Goal: Information Seeking & Learning: Learn about a topic

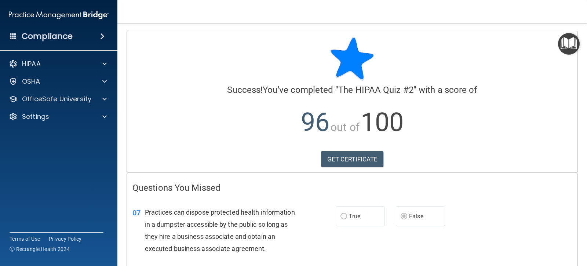
scroll to position [65, 0]
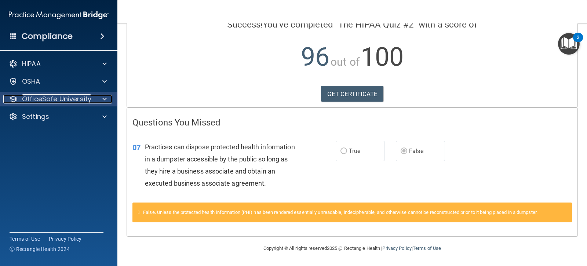
click at [110, 97] on div at bounding box center [103, 99] width 18 height 9
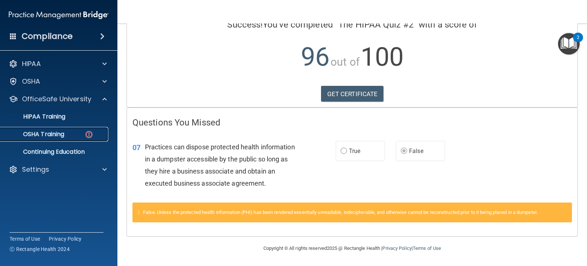
click at [92, 136] on img at bounding box center [88, 134] width 9 height 9
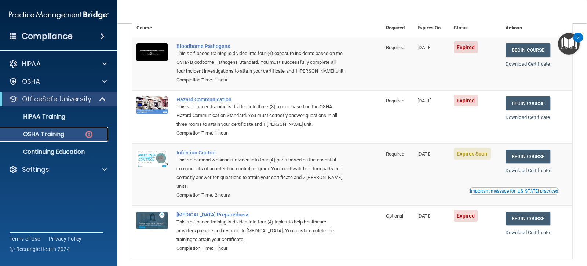
scroll to position [61, 0]
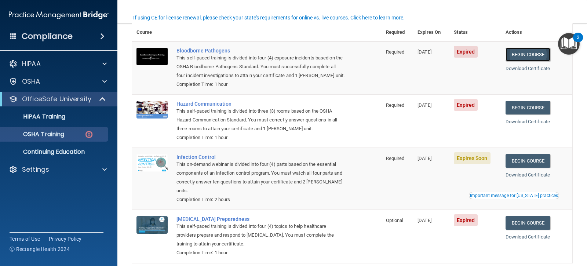
click at [542, 55] on link "Begin Course" at bounding box center [527, 55] width 45 height 14
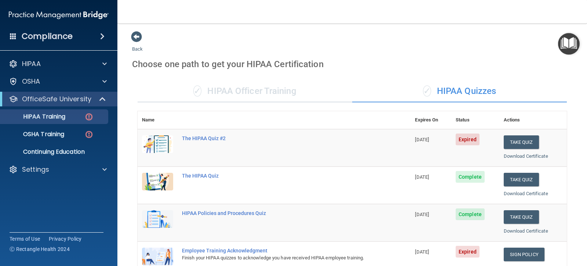
scroll to position [90, 0]
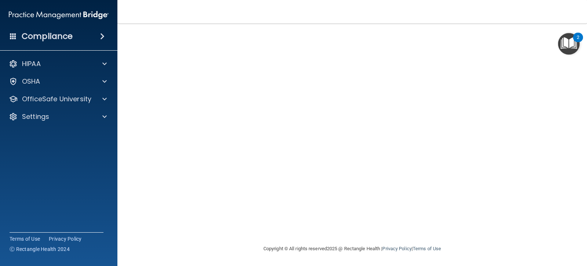
scroll to position [48, 0]
click at [518, 23] on nav "Toggle navigation Ataenia [PERSON_NAME] [EMAIL_ADDRESS][DOMAIN_NAME] Manage My …" at bounding box center [351, 11] width 469 height 23
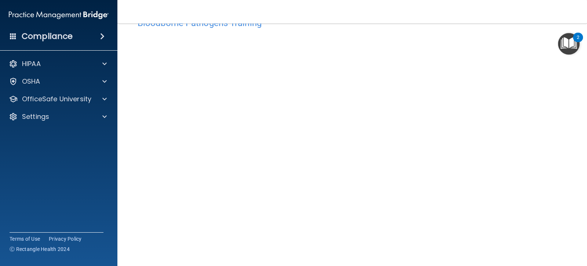
scroll to position [37, 0]
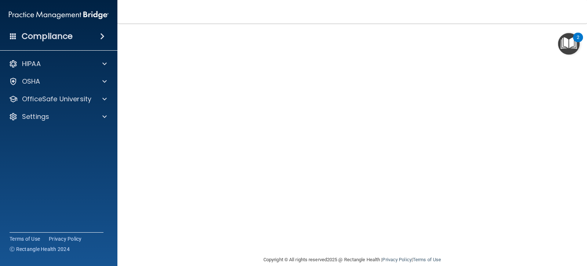
click at [444, 247] on div "Bloodborne Pathogens Training This course doesn’t expire until [DATE]. Are you …" at bounding box center [352, 128] width 440 height 254
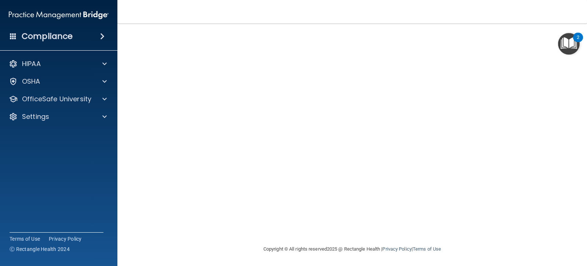
scroll to position [48, 0]
click at [104, 98] on span at bounding box center [104, 99] width 4 height 9
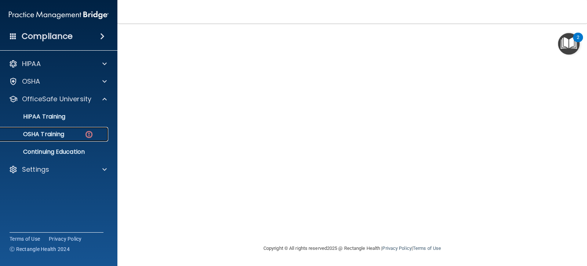
click at [87, 133] on img at bounding box center [88, 134] width 9 height 9
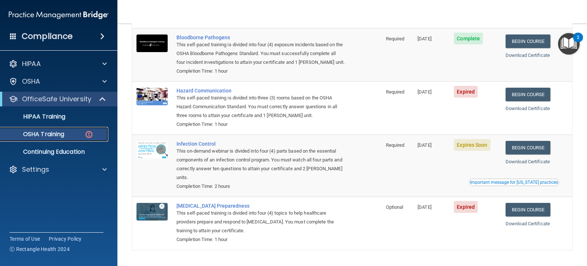
scroll to position [98, 0]
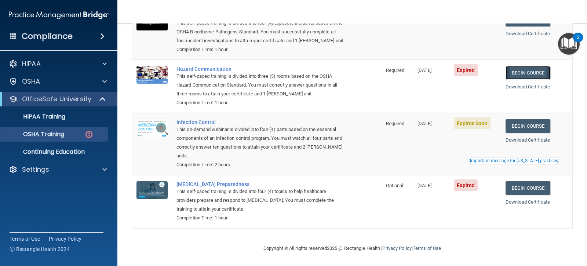
click at [530, 73] on link "Begin Course" at bounding box center [527, 73] width 45 height 14
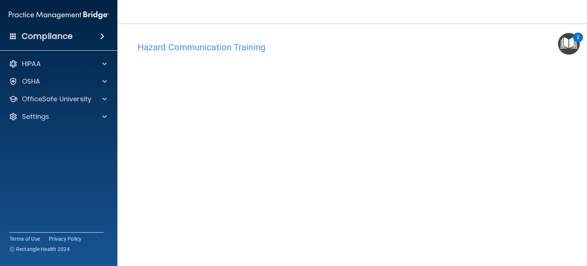
click at [545, 100] on div "Hazard Communication Training This course doesn’t expire until [DATE]. Are you …" at bounding box center [352, 173] width 440 height 270
click at [562, 46] on img "Open Resource Center, 2 new notifications" at bounding box center [569, 44] width 22 height 22
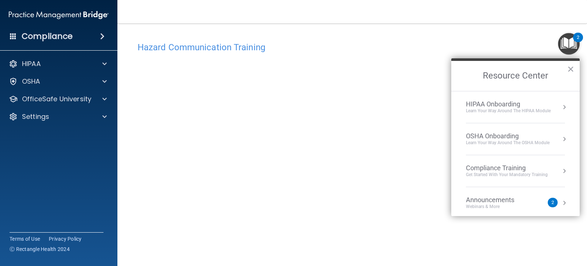
scroll to position [37, 0]
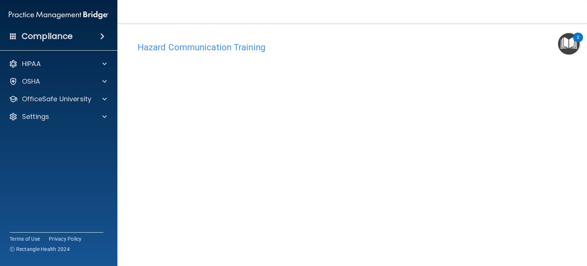
click at [256, 51] on h4 "Hazard Communication Training" at bounding box center [351, 48] width 429 height 10
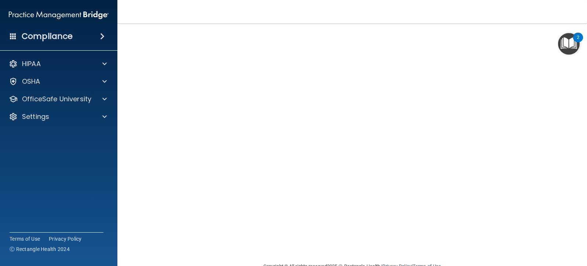
scroll to position [10, 0]
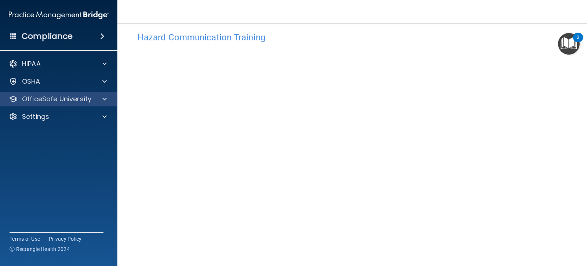
click at [113, 96] on div "OfficeSafe University" at bounding box center [59, 99] width 118 height 15
click at [110, 100] on div at bounding box center [103, 99] width 18 height 9
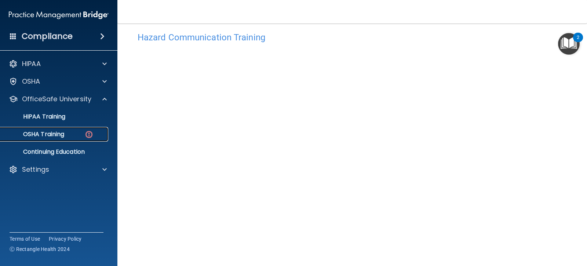
click at [84, 135] on div "OSHA Training" at bounding box center [55, 134] width 100 height 7
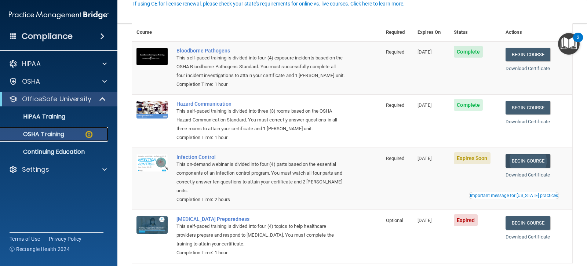
scroll to position [98, 0]
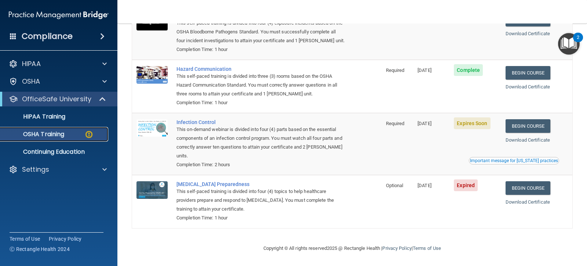
click at [89, 131] on img at bounding box center [88, 134] width 9 height 9
